Goal: Task Accomplishment & Management: Complete application form

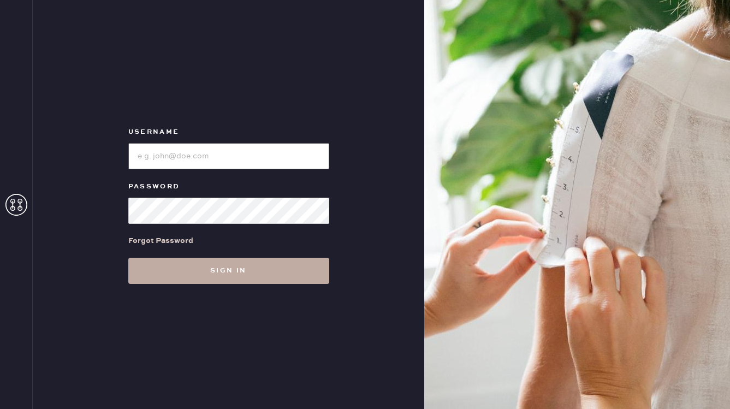
type input "reformationwilliamsburg"
click at [243, 274] on button "Sign in" at bounding box center [228, 271] width 201 height 26
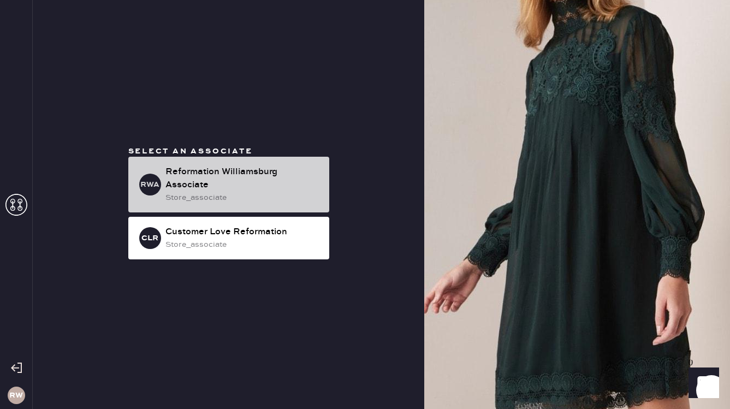
click at [244, 198] on div "store_associate" at bounding box center [242, 198] width 155 height 12
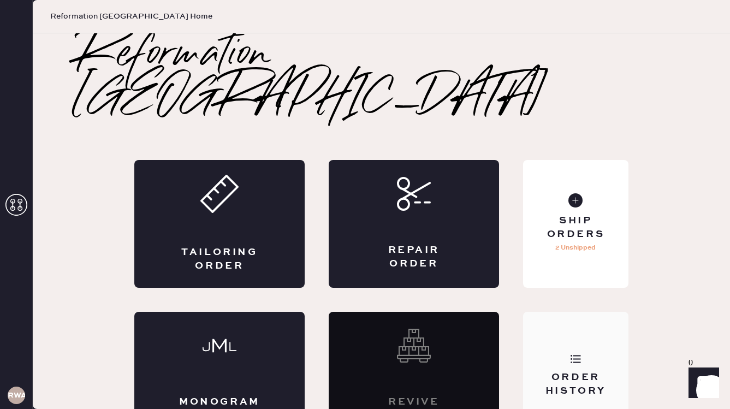
click at [598, 319] on div "Order History" at bounding box center [575, 376] width 105 height 128
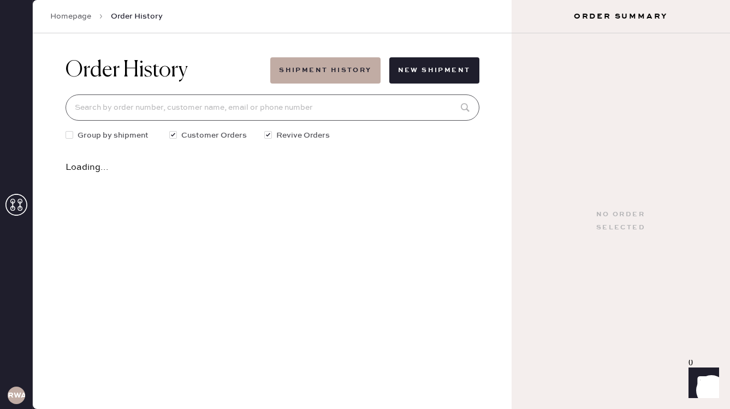
click at [329, 100] on input at bounding box center [272, 107] width 414 height 26
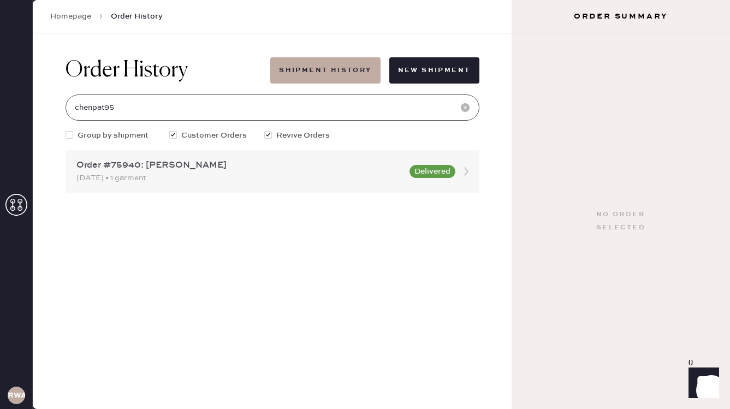
type input "chenpat95"
click at [330, 168] on div "Order #75940: [PERSON_NAME]" at bounding box center [239, 165] width 326 height 13
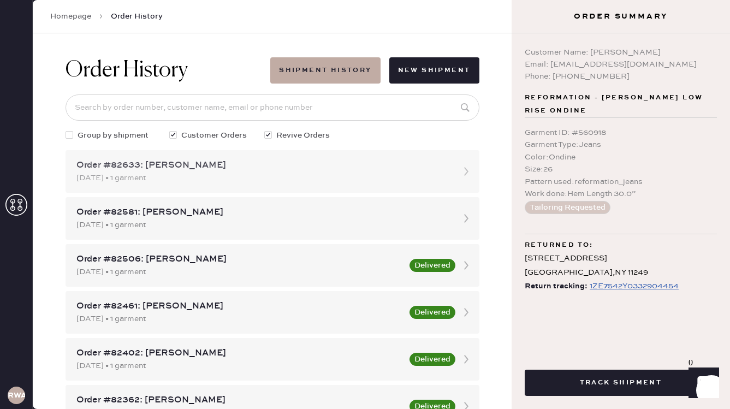
click at [276, 158] on div "Order #82633: [PERSON_NAME] [DATE] • 1 garment" at bounding box center [272, 171] width 414 height 43
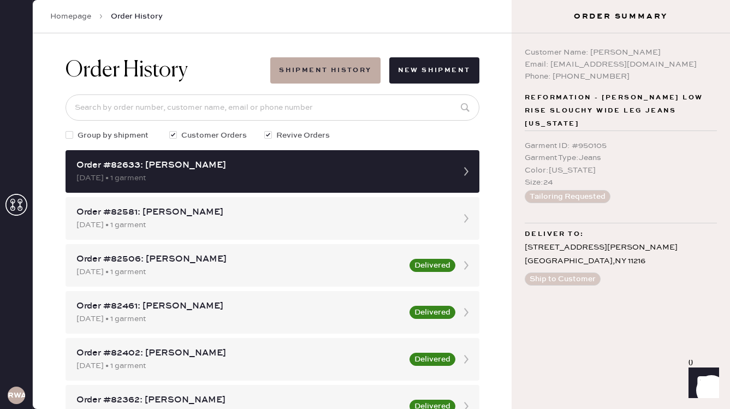
drag, startPoint x: 236, startPoint y: 228, endPoint x: 263, endPoint y: 193, distance: 44.7
click at [369, 133] on div "Group by shipment Customer Orders Revive Orders" at bounding box center [272, 135] width 414 height 12
click at [262, 100] on input at bounding box center [272, 107] width 414 height 26
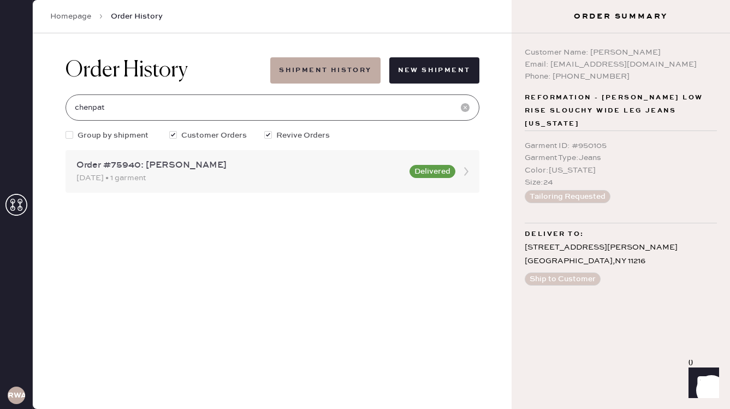
type input "chenpat"
click at [181, 174] on div "[DATE] • 1 garment" at bounding box center [239, 178] width 326 height 12
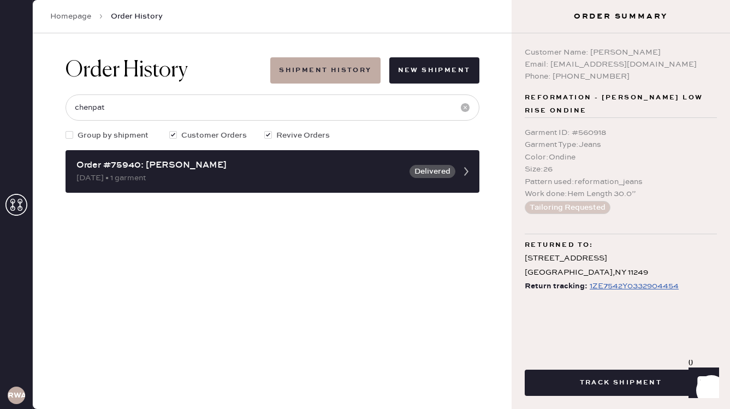
click at [583, 201] on button "Tailoring Requested" at bounding box center [567, 207] width 86 height 13
click at [597, 101] on span "Reformation - [PERSON_NAME] Low Rise Ondine" at bounding box center [620, 104] width 192 height 26
drag, startPoint x: 569, startPoint y: 123, endPoint x: 602, endPoint y: 124, distance: 33.8
click at [602, 127] on div "Garment ID : # 560918" at bounding box center [620, 133] width 192 height 12
click at [592, 163] on div "Size : 26" at bounding box center [620, 169] width 192 height 12
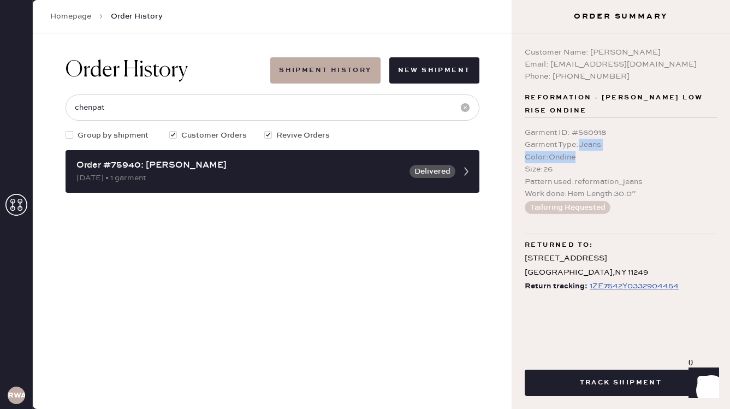
drag, startPoint x: 581, startPoint y: 130, endPoint x: 584, endPoint y: 145, distance: 15.0
click at [584, 145] on div "Garment ID : # 560918 Garment Type : Jeans Color : Ondine Size : 26 Pattern use…" at bounding box center [620, 163] width 192 height 73
click at [569, 176] on div "Pattern used : reformation_jeans" at bounding box center [620, 182] width 192 height 12
click at [586, 188] on div "Work done : Hem Length 30.0”" at bounding box center [620, 194] width 192 height 12
click at [620, 201] on div "Tailoring Requested" at bounding box center [620, 207] width 192 height 13
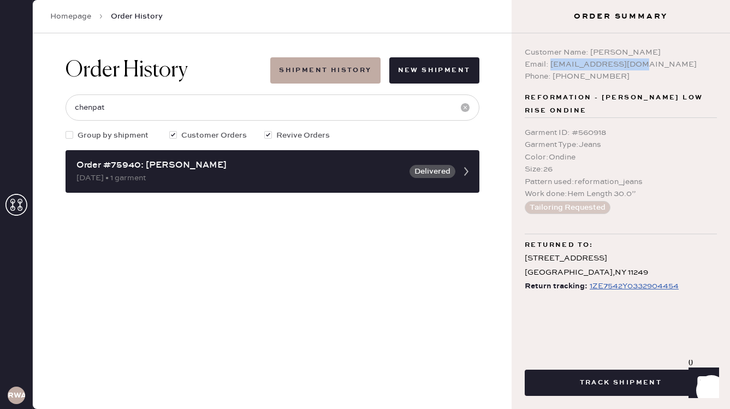
drag, startPoint x: 643, startPoint y: 62, endPoint x: 550, endPoint y: 68, distance: 93.5
click at [550, 68] on div "Email: [EMAIL_ADDRESS][DOMAIN_NAME]" at bounding box center [620, 64] width 192 height 12
copy div "[EMAIL_ADDRESS][DOMAIN_NAME]"
click at [86, 14] on link "Homepage" at bounding box center [70, 16] width 41 height 11
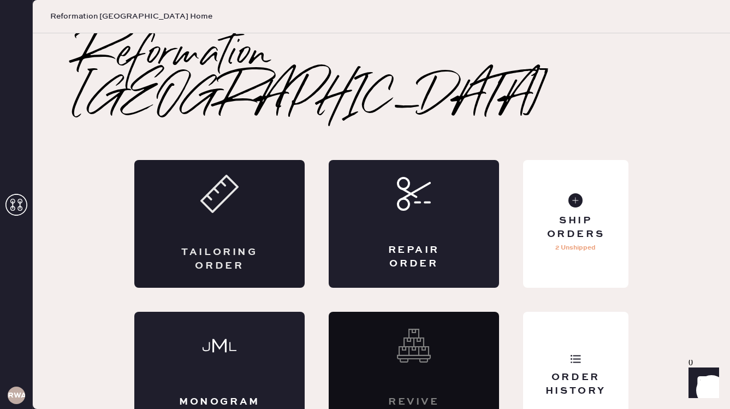
click at [253, 189] on div "Tailoring Order" at bounding box center [219, 224] width 170 height 128
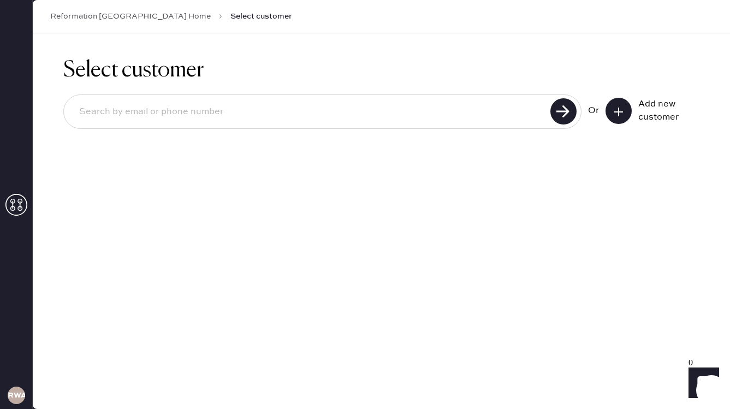
click at [275, 115] on input at bounding box center [308, 111] width 476 height 25
paste input "[EMAIL_ADDRESS][DOMAIN_NAME]"
type input "[EMAIL_ADDRESS][DOMAIN_NAME]"
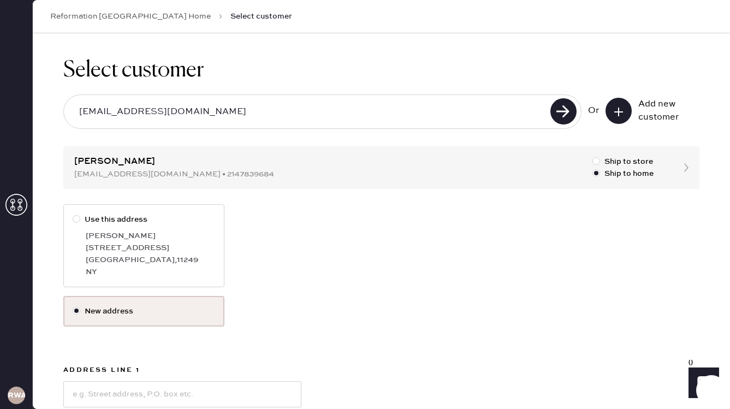
click at [101, 213] on label "Use this address [PERSON_NAME] [STREET_ADDRESS]" at bounding box center [143, 245] width 161 height 83
click at [73, 213] on input "Use this address" at bounding box center [73, 213] width 1 height 1
radio input "true"
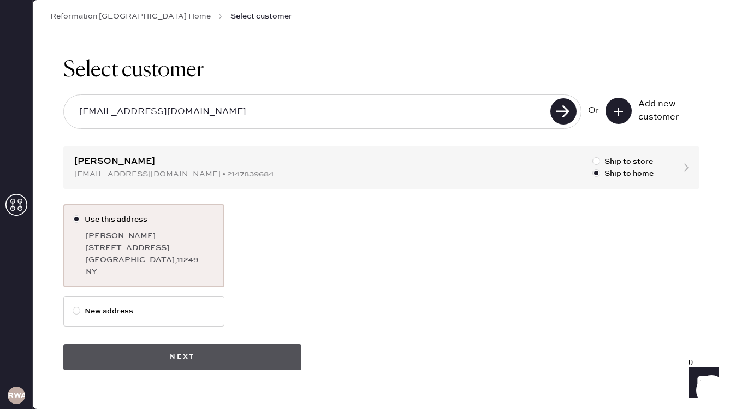
click at [164, 350] on button "Next" at bounding box center [182, 357] width 238 height 26
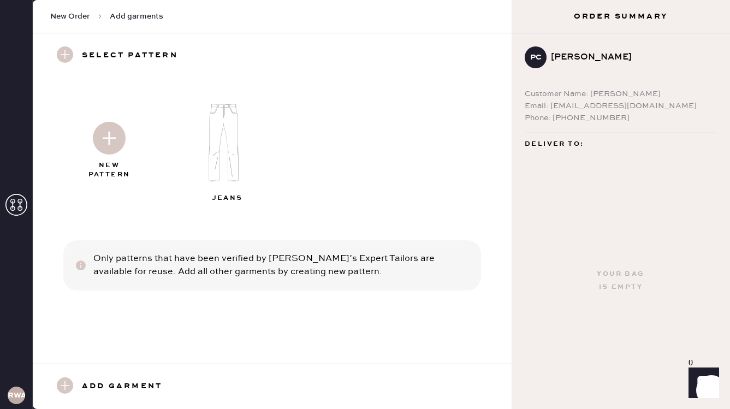
click at [235, 145] on img at bounding box center [228, 142] width 118 height 94
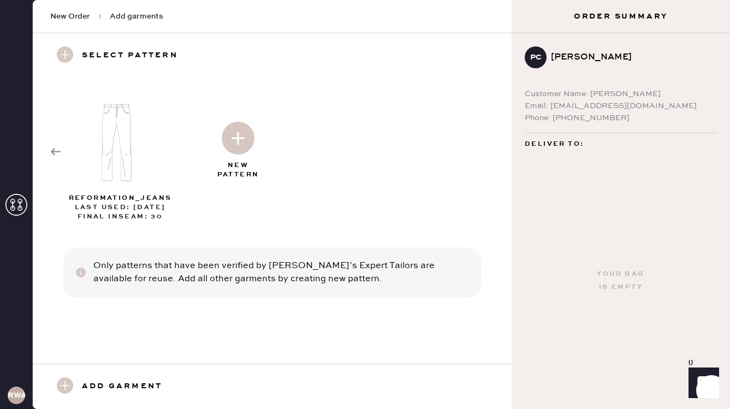
click at [119, 119] on img at bounding box center [121, 142] width 118 height 94
select select "2"
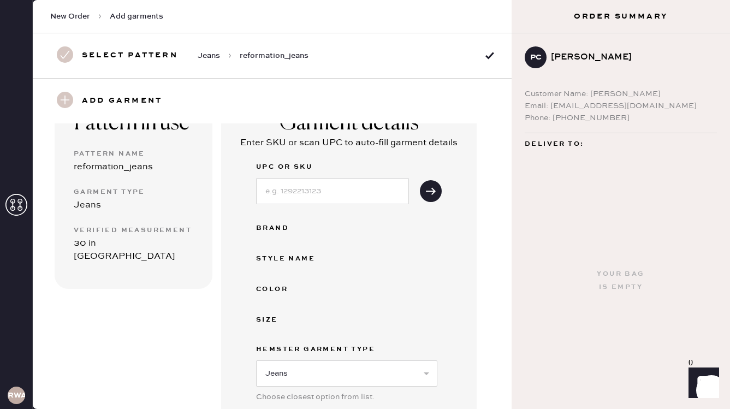
scroll to position [109, 0]
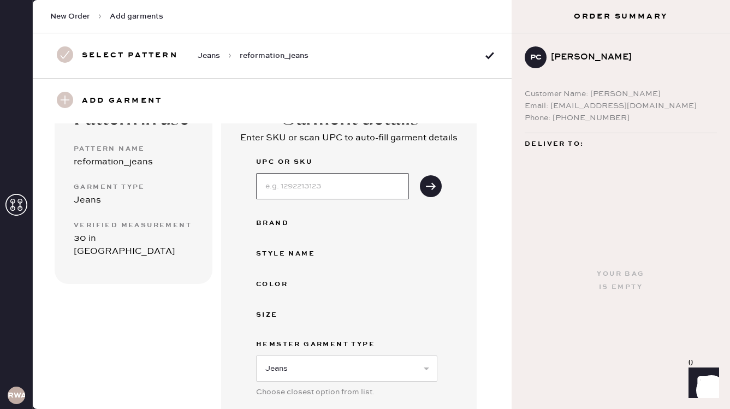
click at [325, 193] on input at bounding box center [332, 186] width 153 height 26
click at [264, 254] on div "Style name" at bounding box center [299, 253] width 87 height 13
click at [331, 188] on input at bounding box center [332, 186] width 153 height 26
type input "1313451OLO026"
click at [431, 188] on icon "submit" at bounding box center [430, 186] width 11 height 11
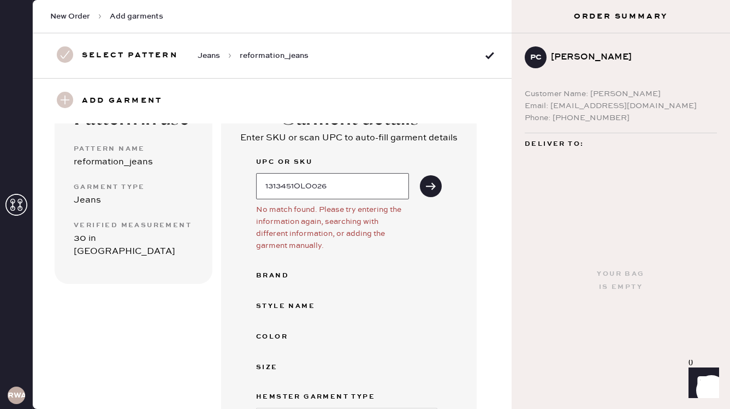
drag, startPoint x: 332, startPoint y: 182, endPoint x: 252, endPoint y: 182, distance: 80.2
click at [252, 182] on div "Garment details Enter SKU or scan UPC to auto-fill garment details UPC or SKU 1…" at bounding box center [348, 319] width 255 height 455
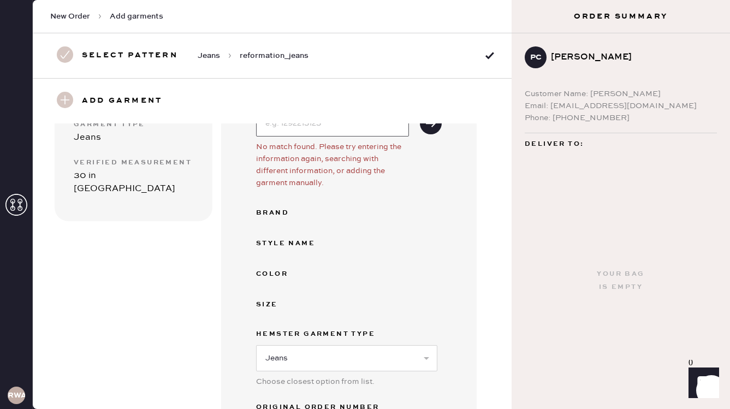
scroll to position [175, 0]
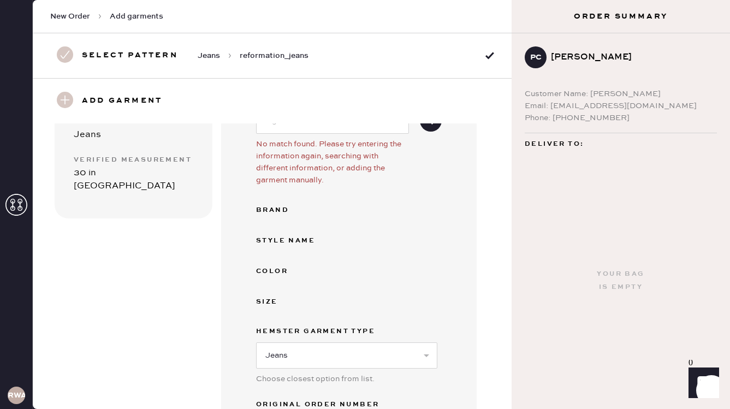
click at [291, 236] on div "Style name" at bounding box center [299, 240] width 87 height 13
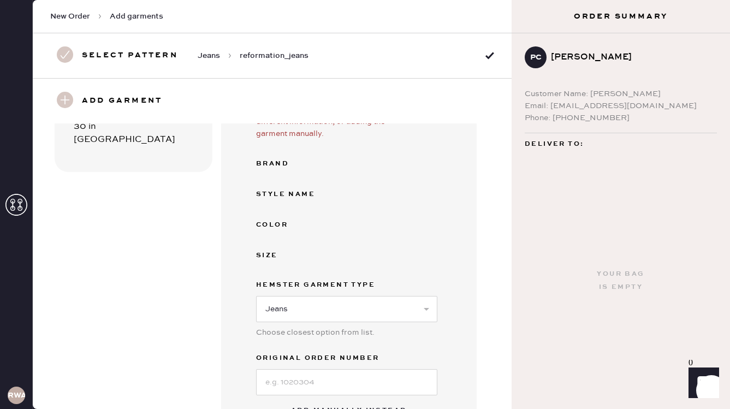
scroll to position [232, 0]
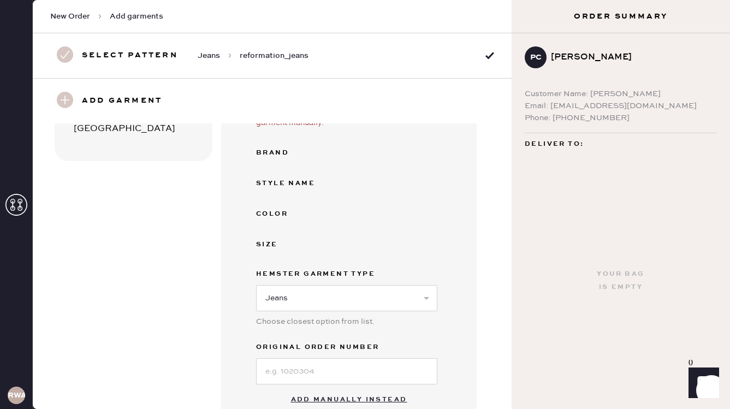
click at [310, 312] on div "Hemster Garment Type Select Basic Skirt Jeans Leggings Pants Shorts Basic Sleev…" at bounding box center [346, 303] width 181 height 73
click at [312, 301] on select "Select Basic Skirt Jeans Leggings Pants Shorts Basic Sleeved Dress Basic Sleeve…" at bounding box center [346, 298] width 181 height 26
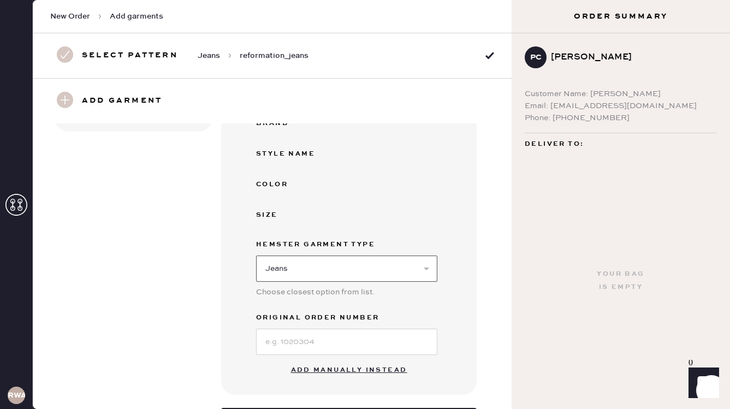
scroll to position [283, 0]
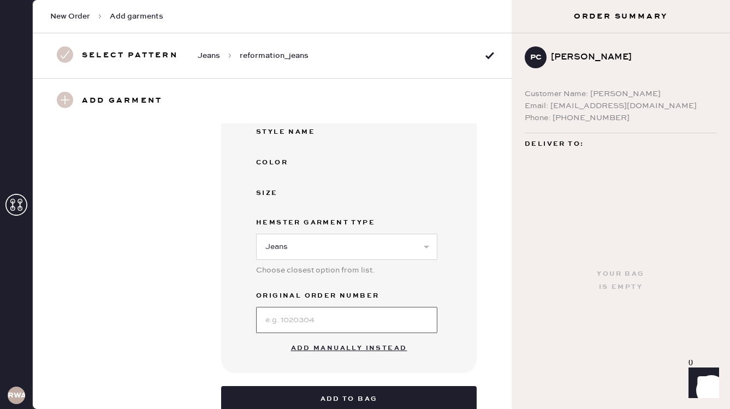
click at [355, 316] on input at bounding box center [346, 320] width 181 height 26
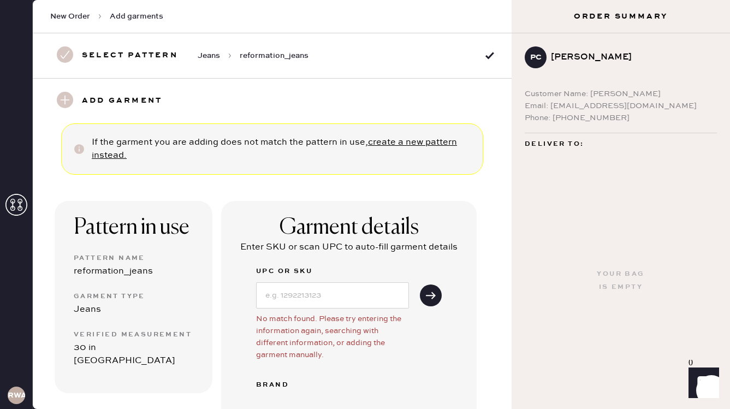
click at [82, 99] on h3 "Add garment" at bounding box center [122, 101] width 80 height 19
click at [67, 98] on use at bounding box center [65, 100] width 16 height 16
click at [59, 100] on use at bounding box center [65, 100] width 16 height 16
click at [73, 57] on div "Select pattern Jeans reformation_jeans" at bounding box center [179, 55] width 258 height 19
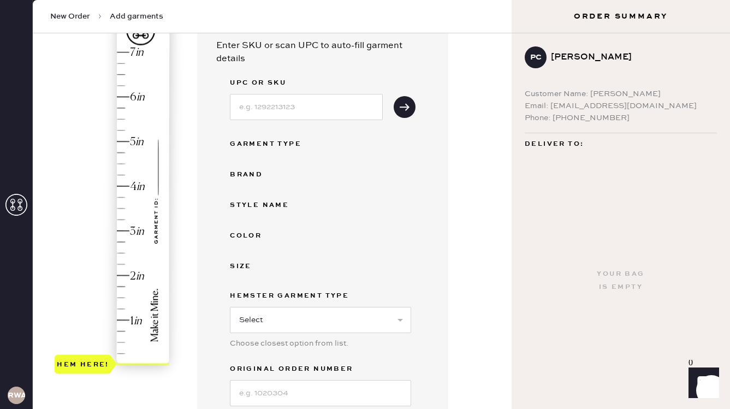
scroll to position [115, 0]
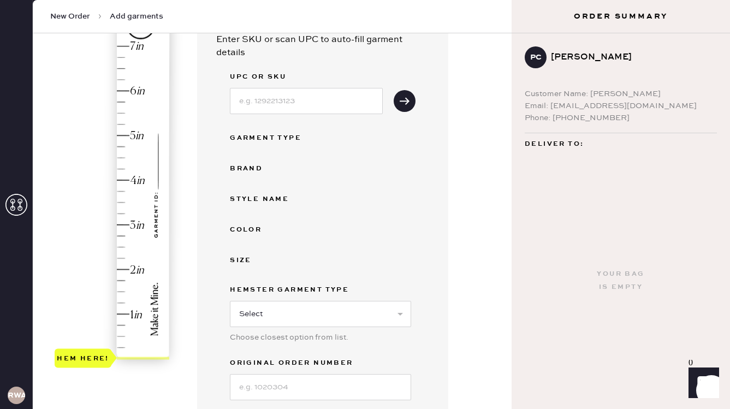
click at [250, 198] on div "Style name" at bounding box center [273, 199] width 87 height 13
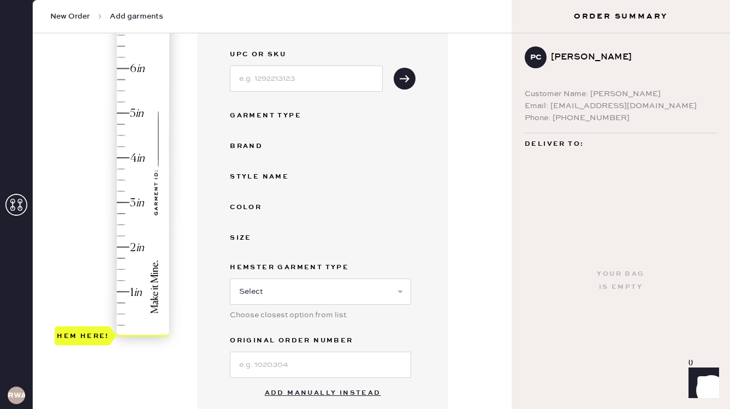
scroll to position [151, 0]
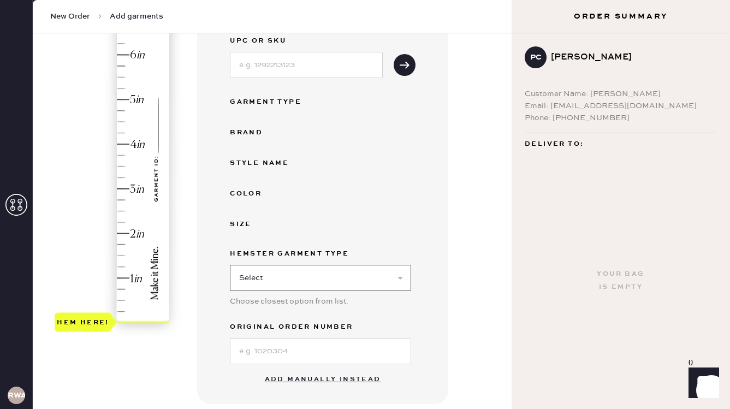
click at [273, 268] on select "Select Basic Skirt Jeans Leggings Pants Shorts Basic Sleeved Dress Basic Sleeve…" at bounding box center [320, 278] width 181 height 26
select select "2"
click at [230, 265] on select "Select Basic Skirt Jeans Leggings Pants Shorts Basic Sleeved Dress Basic Sleeve…" at bounding box center [320, 278] width 181 height 26
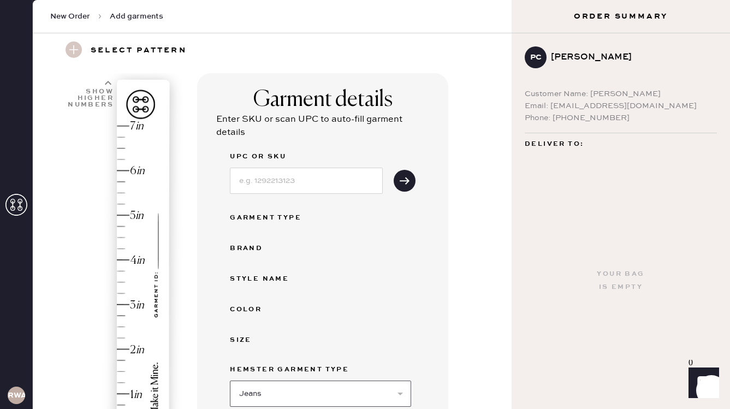
scroll to position [0, 0]
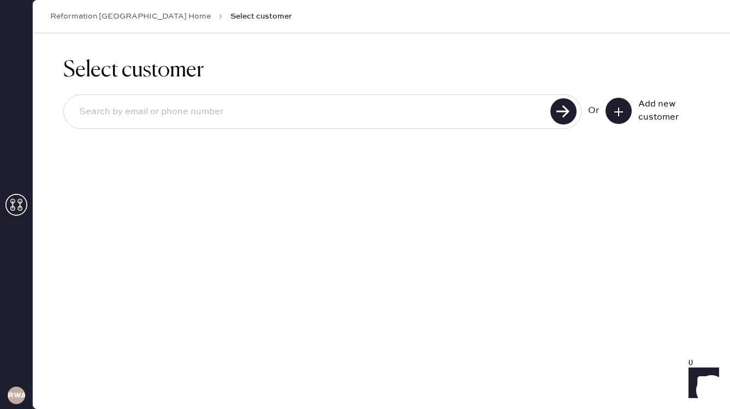
click at [623, 113] on icon at bounding box center [618, 111] width 11 height 11
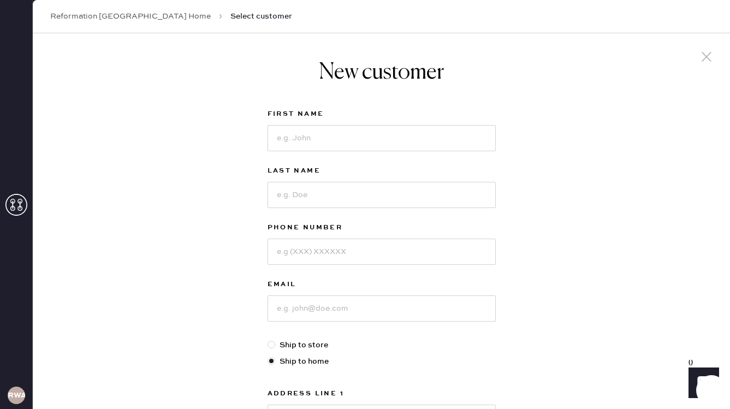
click at [700, 62] on icon at bounding box center [706, 57] width 16 height 16
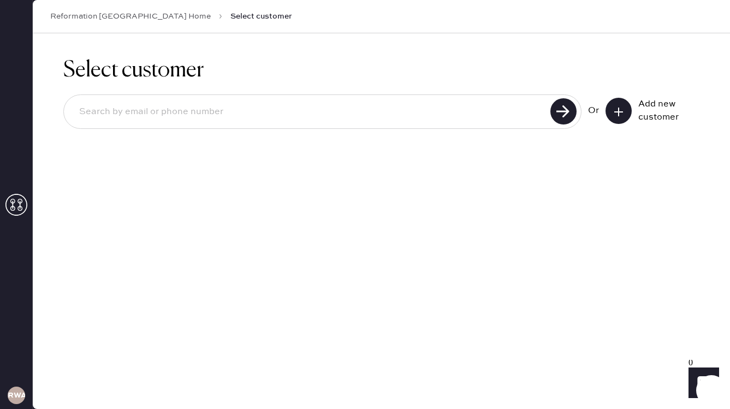
click at [494, 111] on input at bounding box center [308, 111] width 476 height 25
paste input "[EMAIL_ADDRESS][DOMAIN_NAME]"
type input "[EMAIL_ADDRESS][DOMAIN_NAME]"
click at [555, 116] on use at bounding box center [563, 111] width 26 height 26
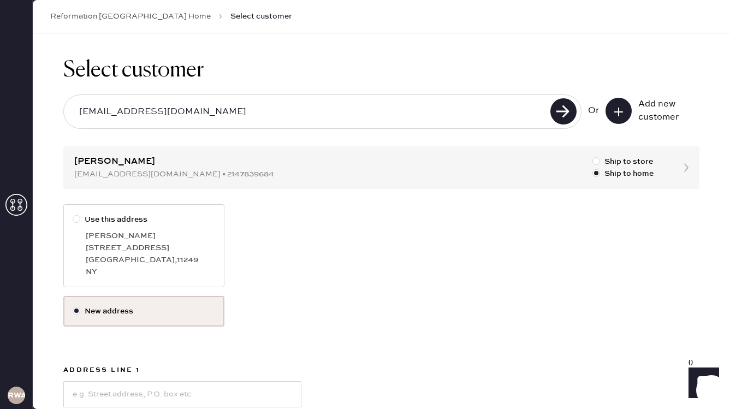
click at [126, 219] on label "Use this address" at bounding box center [144, 219] width 142 height 12
click at [73, 214] on input "Use this address" at bounding box center [73, 213] width 1 height 1
radio input "true"
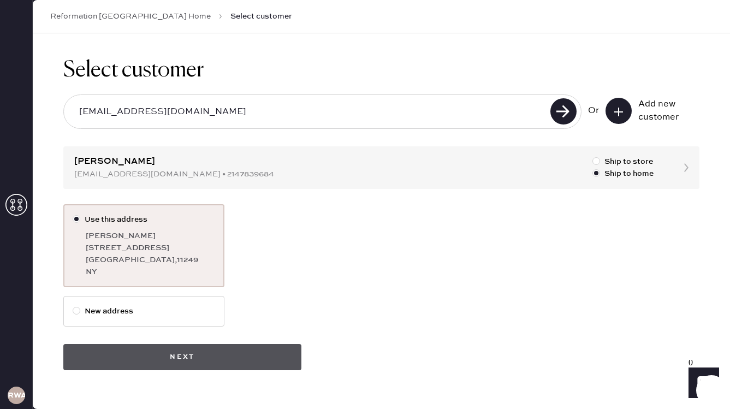
click at [216, 351] on button "Next" at bounding box center [182, 357] width 238 height 26
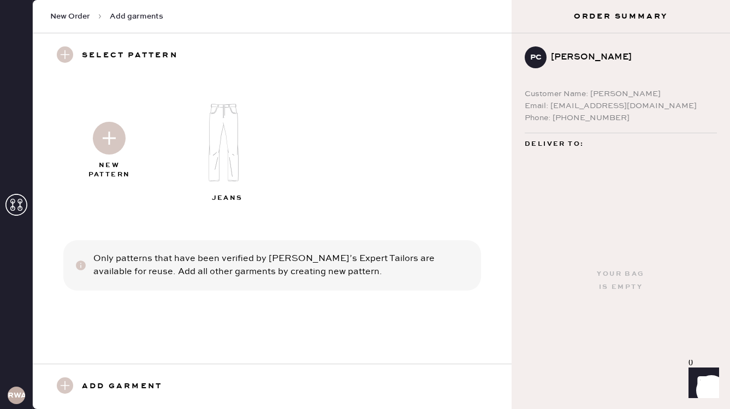
click at [67, 375] on div "Add garment" at bounding box center [272, 385] width 479 height 45
click at [106, 153] on img at bounding box center [109, 138] width 33 height 33
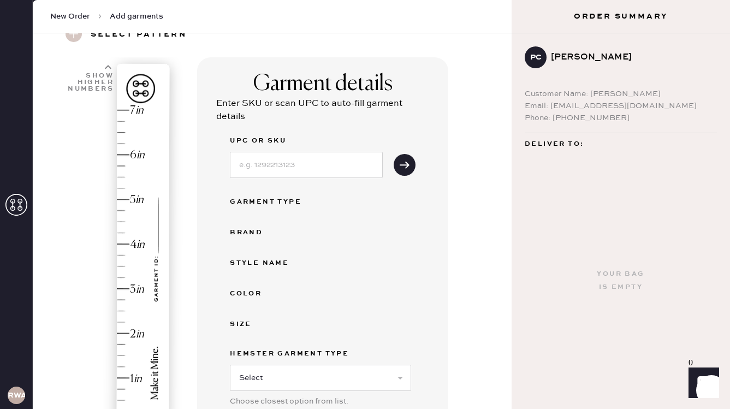
scroll to position [95, 0]
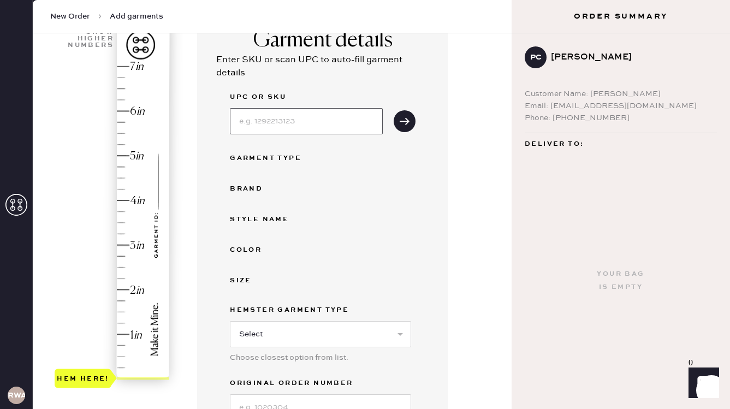
click at [269, 114] on input at bounding box center [306, 121] width 153 height 26
type input "1313451OLO026"
click at [403, 114] on button "submit" at bounding box center [404, 121] width 22 height 22
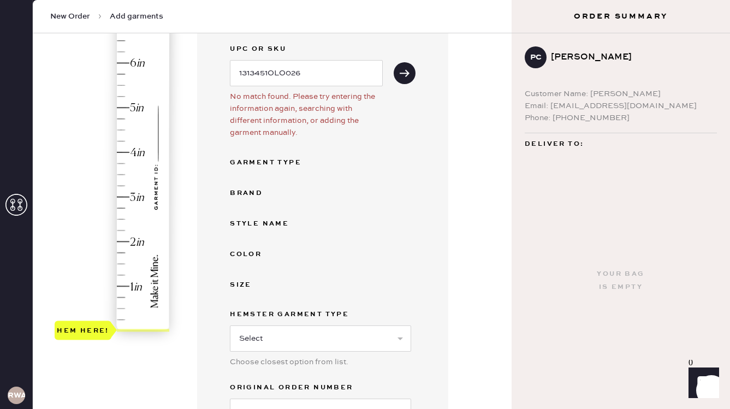
scroll to position [201, 0]
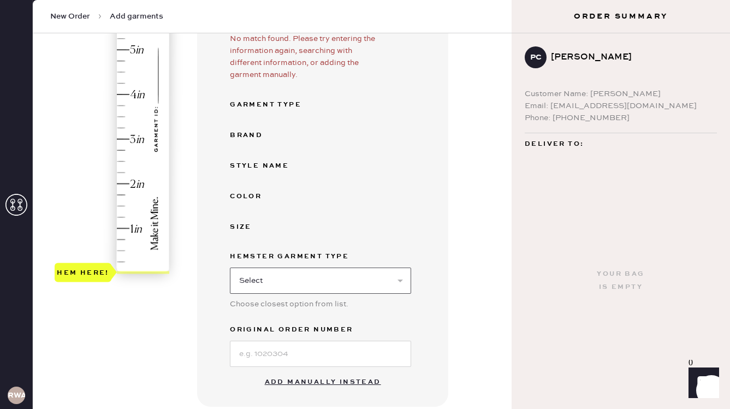
click at [268, 267] on select "Select Basic Skirt Jeans Leggings Pants Shorts Basic Sleeved Dress Basic Sleeve…" at bounding box center [320, 280] width 181 height 26
select select "2"
click at [230, 267] on select "Select Basic Skirt Jeans Leggings Pants Shorts Basic Sleeved Dress Basic Sleeve…" at bounding box center [320, 280] width 181 height 26
click at [270, 358] on input at bounding box center [320, 353] width 181 height 26
click at [267, 355] on input at bounding box center [320, 353] width 181 height 26
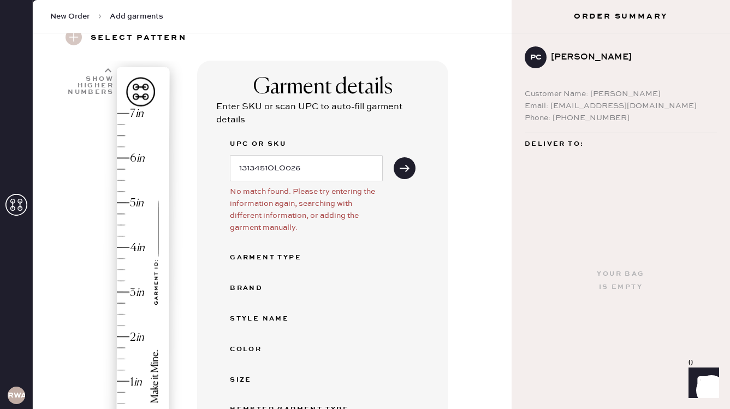
scroll to position [0, 0]
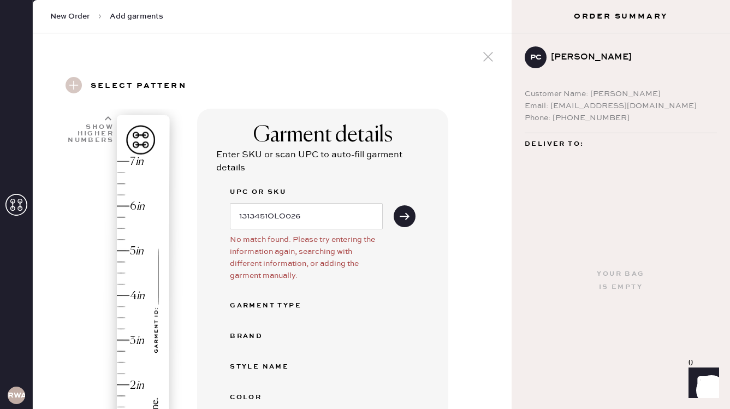
click at [73, 83] on use at bounding box center [73, 85] width 16 height 16
click at [73, 85] on use at bounding box center [73, 85] width 16 height 16
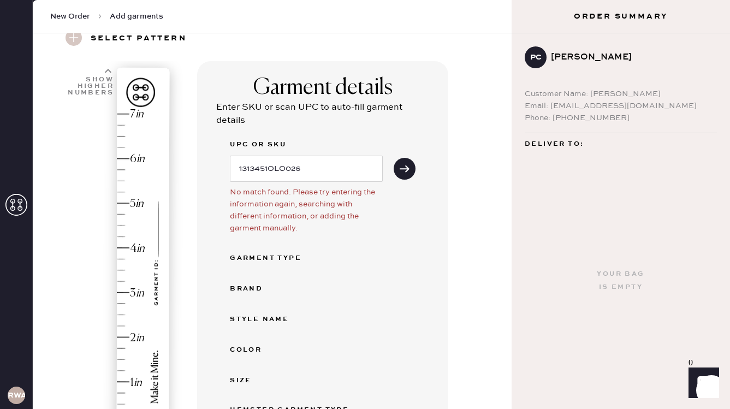
scroll to position [56, 0]
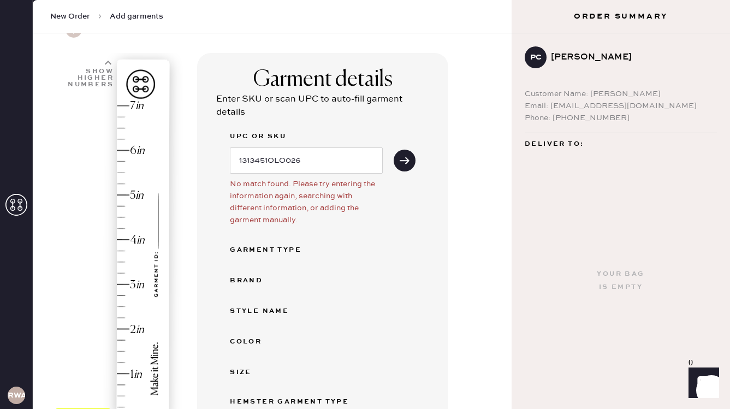
type input "3.75"
click at [121, 250] on div "Hem here!" at bounding box center [113, 262] width 116 height 322
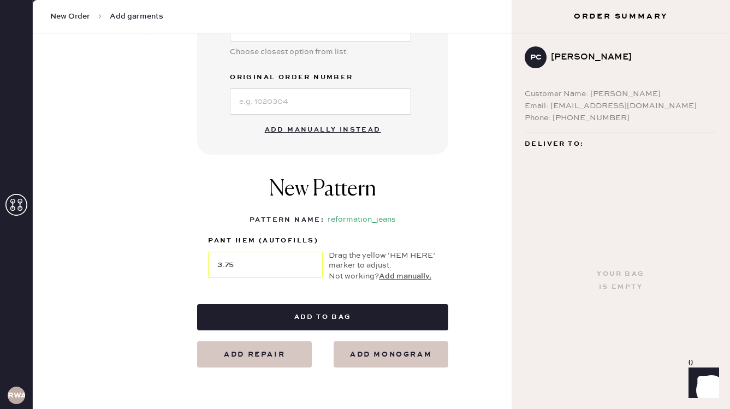
scroll to position [451, 0]
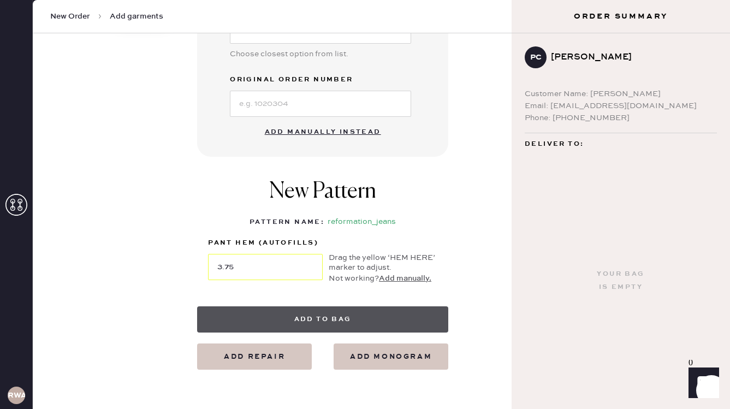
click at [320, 317] on button "Add to bag" at bounding box center [322, 319] width 251 height 26
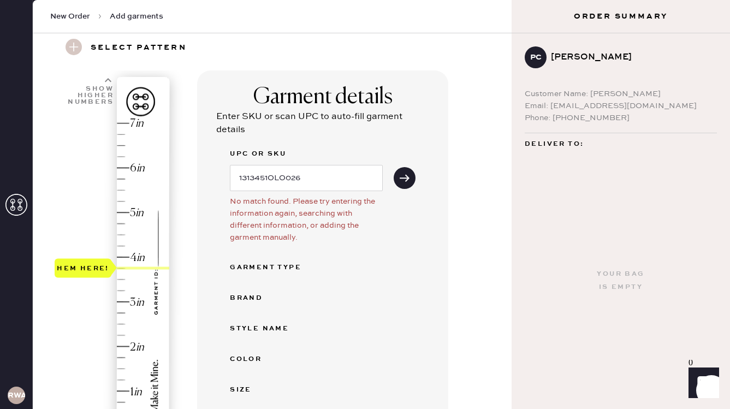
scroll to position [0, 0]
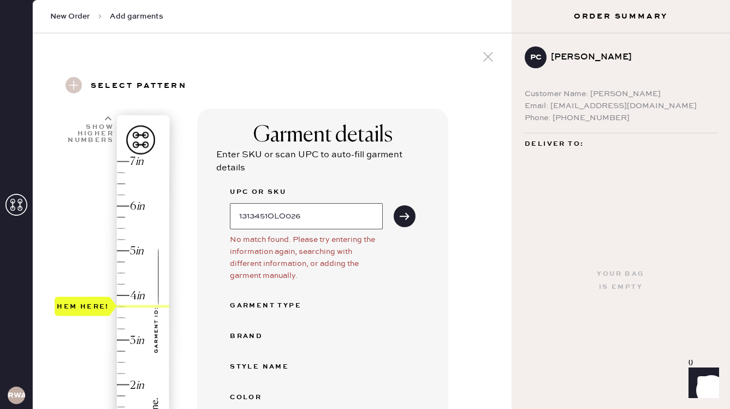
click at [355, 215] on input "1313451OLO026" at bounding box center [306, 216] width 153 height 26
drag, startPoint x: 355, startPoint y: 215, endPoint x: 214, endPoint y: 215, distance: 140.2
click at [214, 215] on div "Garment details Enter SKU or scan UPC to auto-fill garment details UPC or SKU 1…" at bounding box center [322, 358] width 251 height 499
click at [334, 207] on input "1313451OLO026" at bounding box center [306, 216] width 153 height 26
drag, startPoint x: 326, startPoint y: 213, endPoint x: 259, endPoint y: 213, distance: 67.7
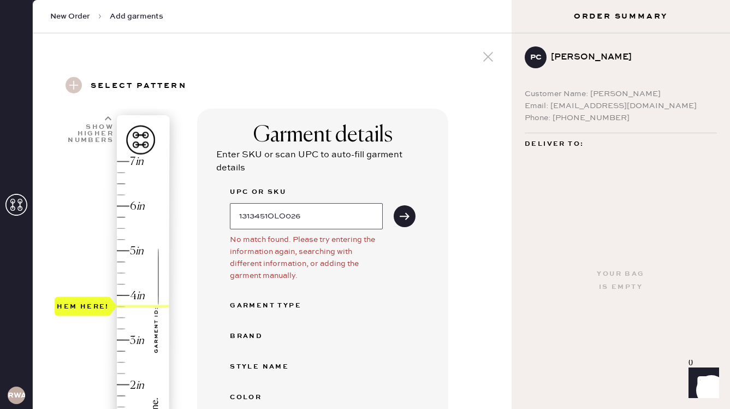
click at [253, 212] on input "1313451OLO026" at bounding box center [306, 216] width 153 height 26
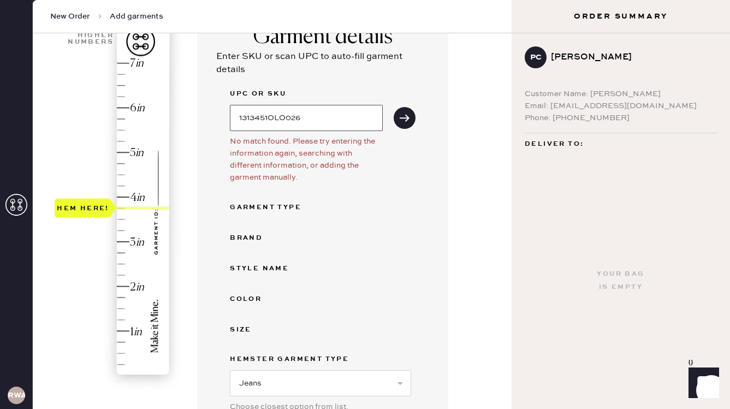
scroll to position [109, 0]
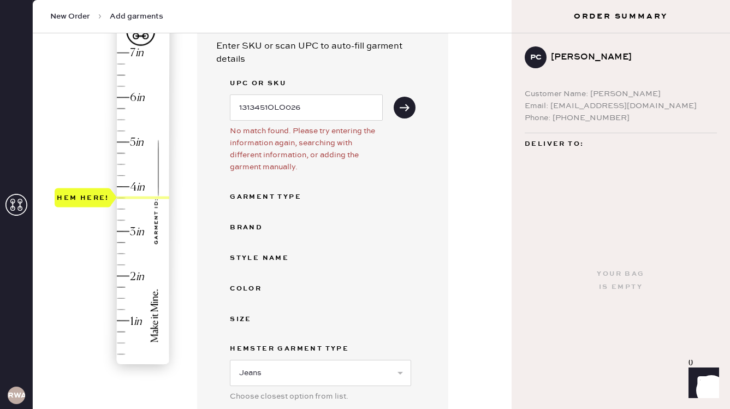
click at [277, 246] on div "UPC or SKU 1313451OLO026 No match found. Please try entering the information ag…" at bounding box center [323, 268] width 186 height 382
click at [277, 259] on div "Style name" at bounding box center [273, 258] width 87 height 13
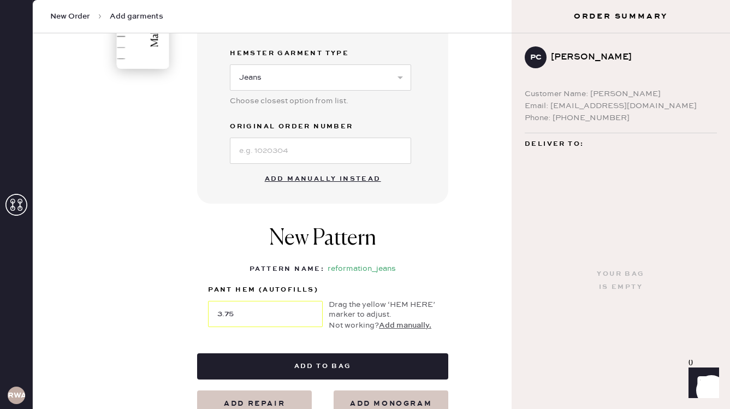
scroll to position [380, 0]
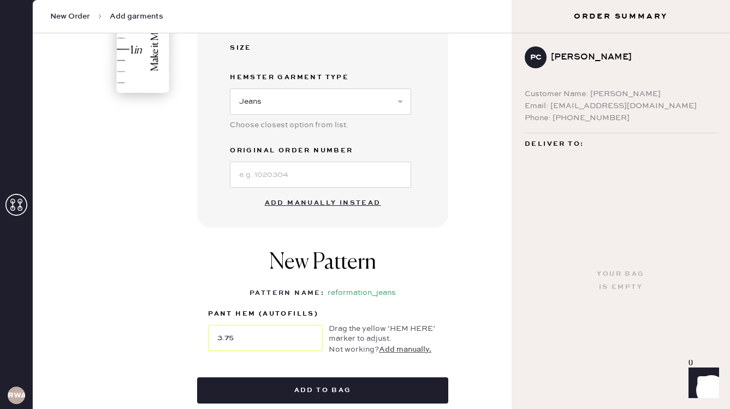
click at [321, 200] on button "Add manually instead" at bounding box center [322, 203] width 129 height 22
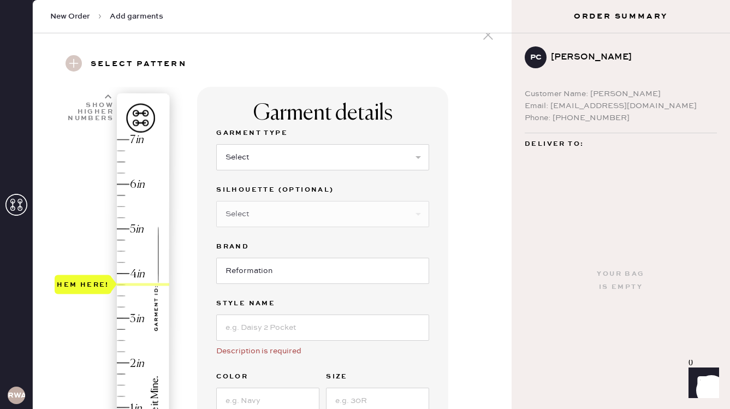
scroll to position [19, 0]
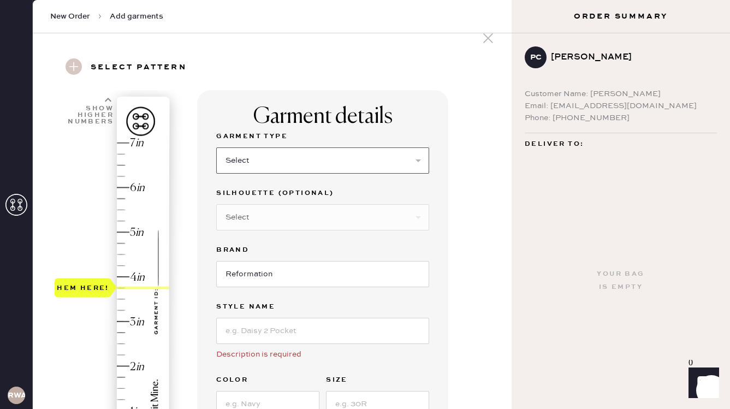
click at [282, 158] on select "Select Basic Skirt Jeans Leggings Pants Shorts Basic Sleeved Dress Basic Sleeve…" at bounding box center [322, 160] width 213 height 26
select select "2"
click at [216, 147] on select "Select Basic Skirt Jeans Leggings Pants Shorts Basic Sleeved Dress Basic Sleeve…" at bounding box center [322, 160] width 213 height 26
click at [265, 224] on select "Select Shorts Cropped Flare Boot Cut Straight Skinny Other" at bounding box center [322, 217] width 213 height 26
select select "7"
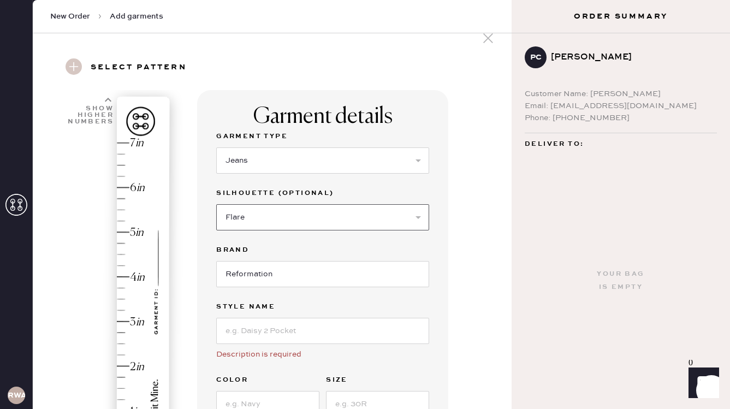
click at [216, 204] on select "Select Shorts Cropped Flare Boot Cut Straight Skinny Other" at bounding box center [322, 217] width 213 height 26
click at [249, 278] on input "Reformation" at bounding box center [322, 274] width 213 height 26
click at [280, 278] on input "Reformation" at bounding box center [322, 274] width 213 height 26
click at [274, 337] on input at bounding box center [322, 331] width 213 height 26
click at [318, 328] on input at bounding box center [322, 331] width 213 height 26
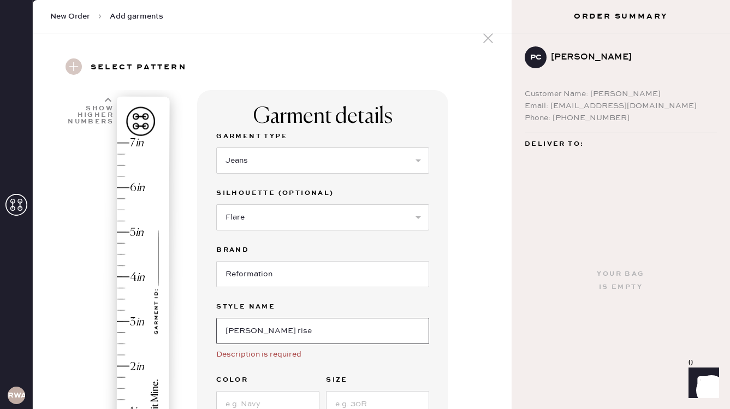
type input "[PERSON_NAME] RISE"
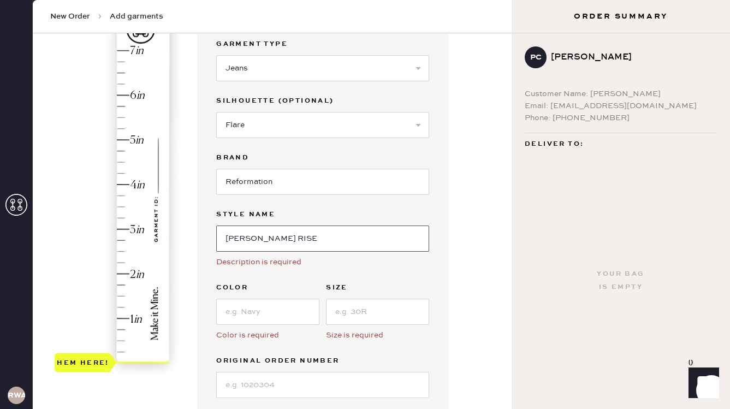
scroll to position [126, 0]
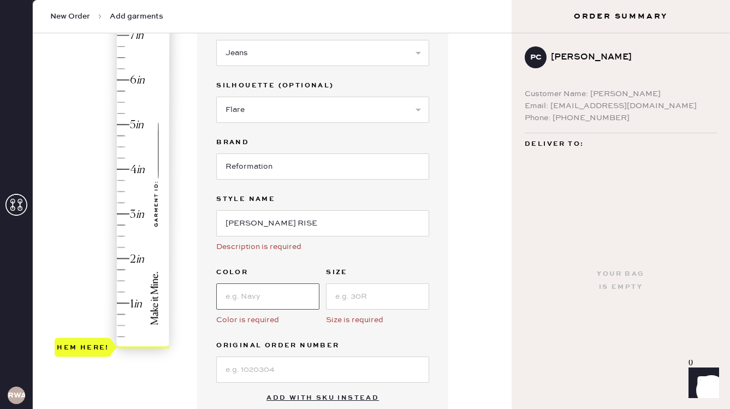
click at [268, 292] on input at bounding box center [267, 296] width 103 height 26
type input "[US_STATE]"
click at [347, 306] on input at bounding box center [377, 296] width 103 height 26
type input "26"
click at [339, 330] on div "Garment Type Select Basic Skirt Jeans Leggings Pants Shorts Basic Sleeved Dress…" at bounding box center [322, 202] width 213 height 360
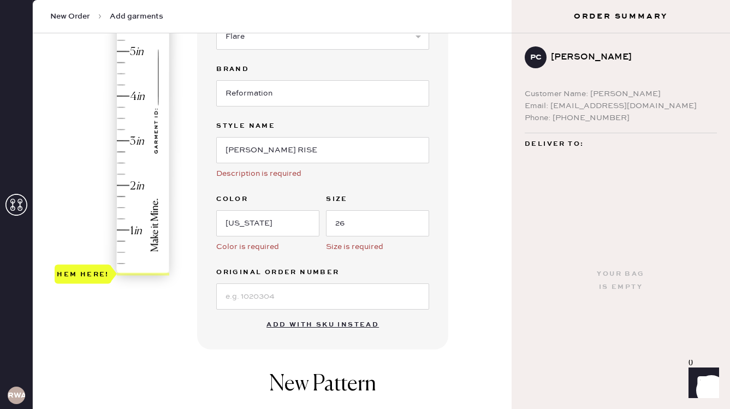
scroll to position [208, 0]
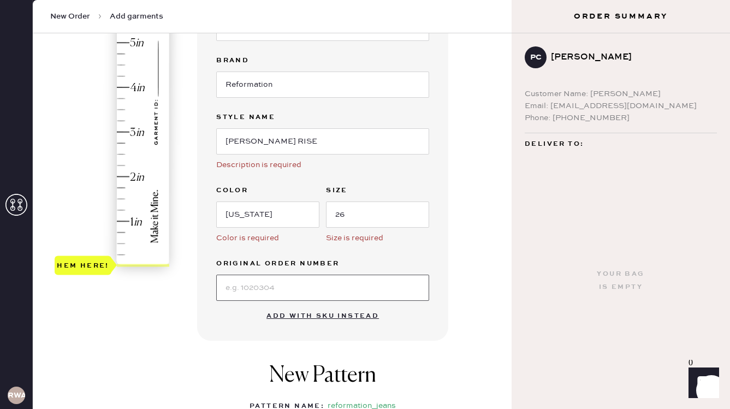
click at [295, 278] on input at bounding box center [322, 287] width 213 height 26
click at [407, 265] on label "Original Order Number" at bounding box center [322, 263] width 213 height 13
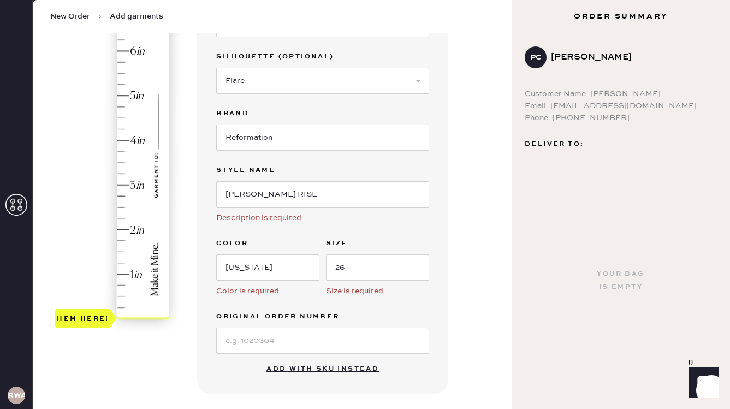
scroll to position [57, 0]
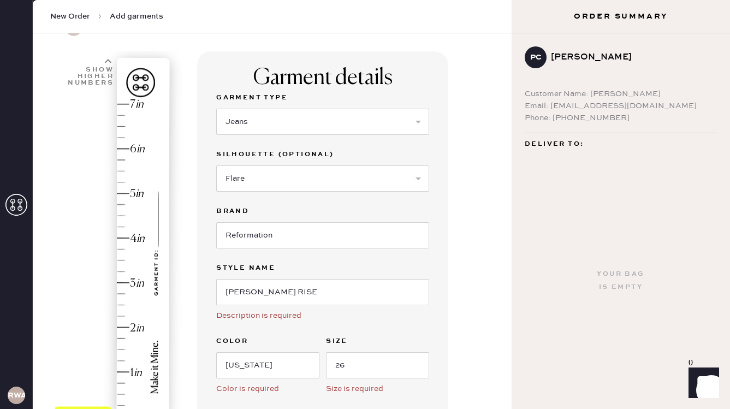
type input "3.75"
click at [121, 249] on div "Hem here!" at bounding box center [113, 260] width 116 height 322
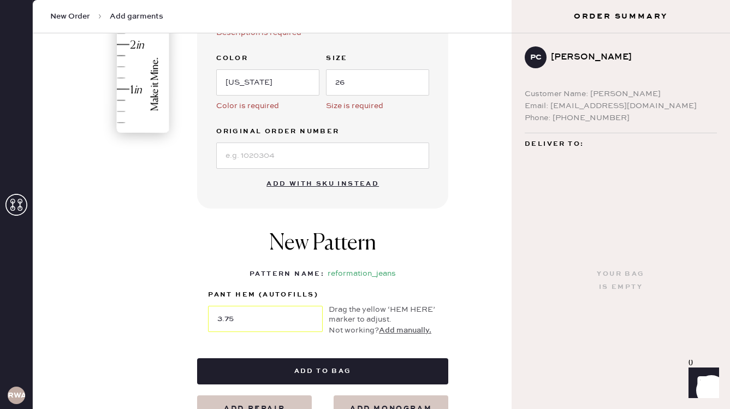
scroll to position [356, 0]
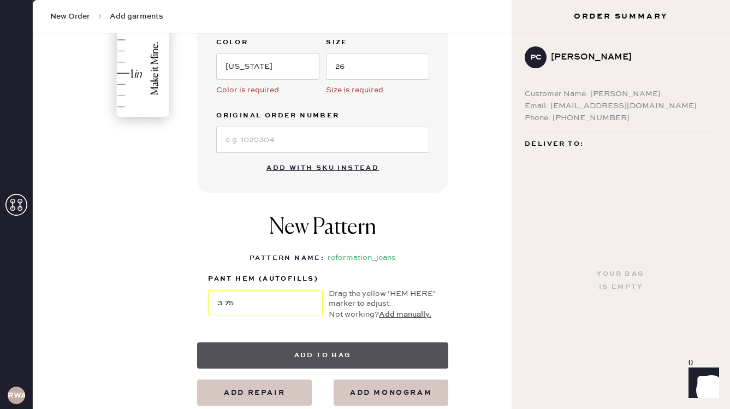
click at [289, 348] on button "Add to bag" at bounding box center [322, 355] width 251 height 26
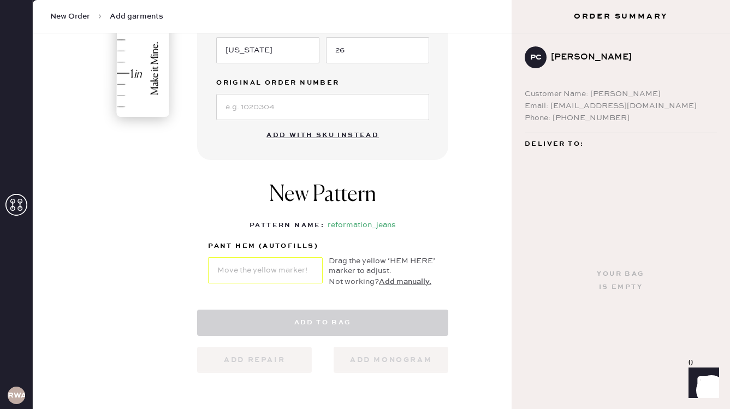
select select "2"
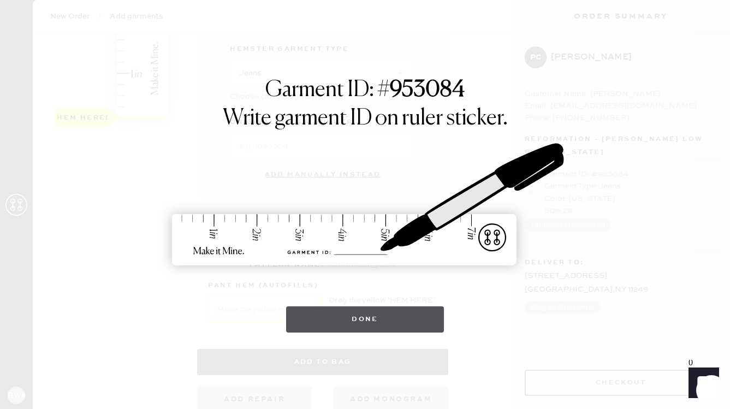
click at [357, 327] on button "Done" at bounding box center [365, 319] width 158 height 26
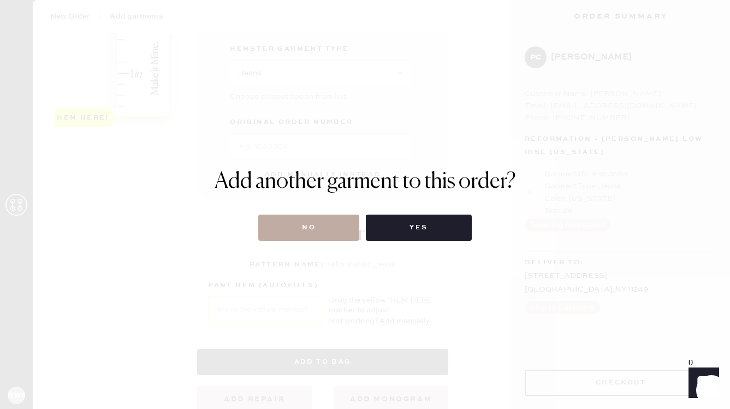
click at [317, 237] on button "No" at bounding box center [308, 227] width 101 height 26
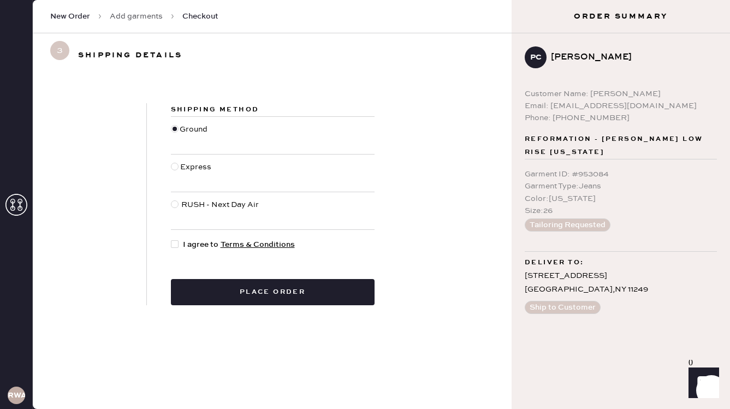
click at [178, 163] on div at bounding box center [175, 173] width 9 height 24
click at [171, 162] on input "Express" at bounding box center [171, 161] width 1 height 1
radio input "true"
click at [176, 248] on div at bounding box center [177, 244] width 12 height 12
click at [171, 239] on input "I agree to Terms & Conditions" at bounding box center [171, 238] width 1 height 1
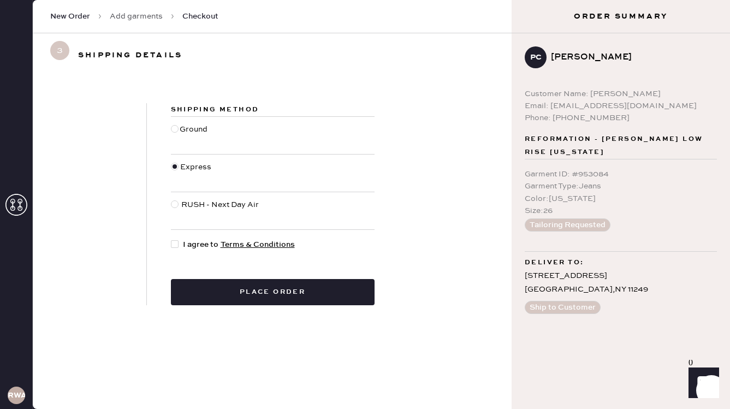
checkbox input "true"
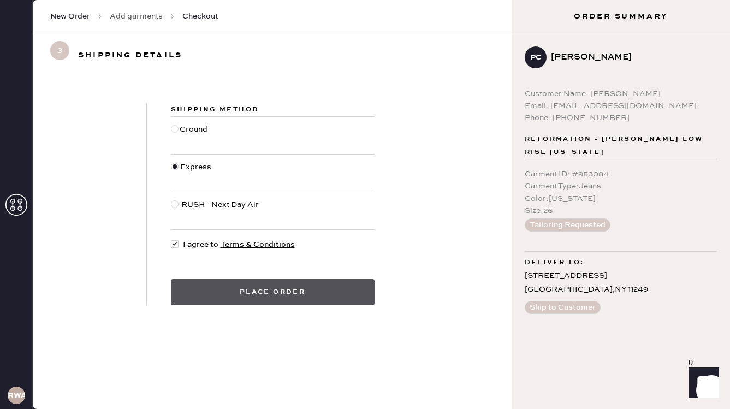
click at [222, 282] on button "Place order" at bounding box center [273, 292] width 204 height 26
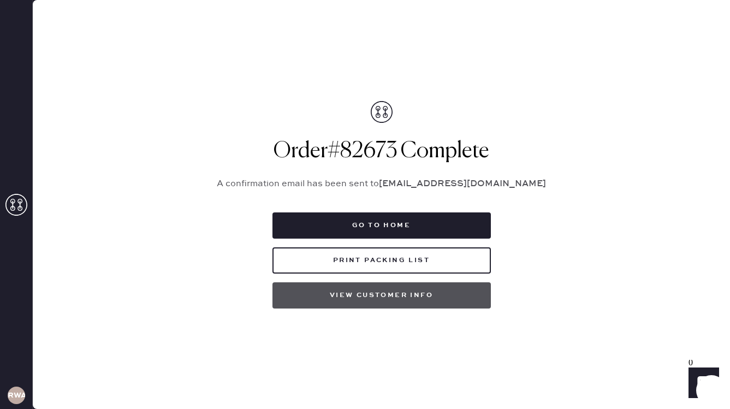
click at [343, 297] on button "View customer info" at bounding box center [381, 295] width 218 height 26
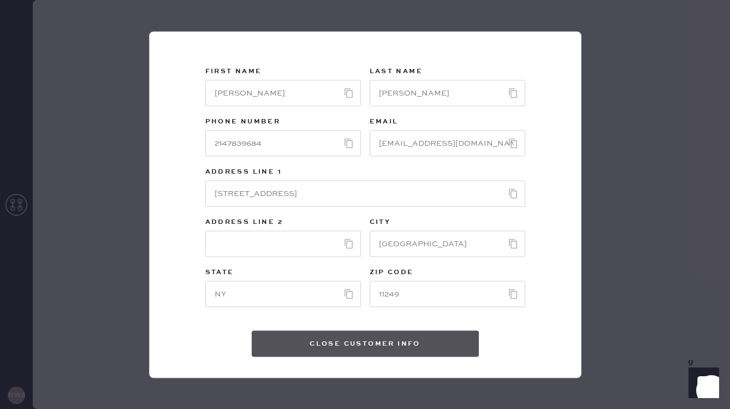
click at [345, 345] on button "Close Customer Info" at bounding box center [365, 343] width 227 height 26
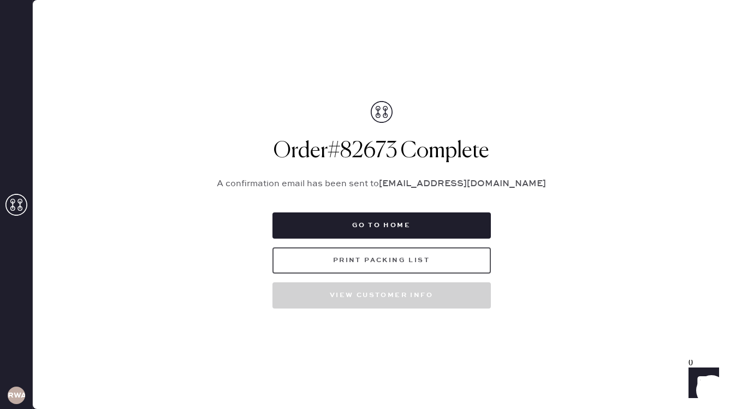
click at [401, 261] on button "Print Packing List" at bounding box center [381, 260] width 218 height 26
